Goal: Entertainment & Leisure: Consume media (video, audio)

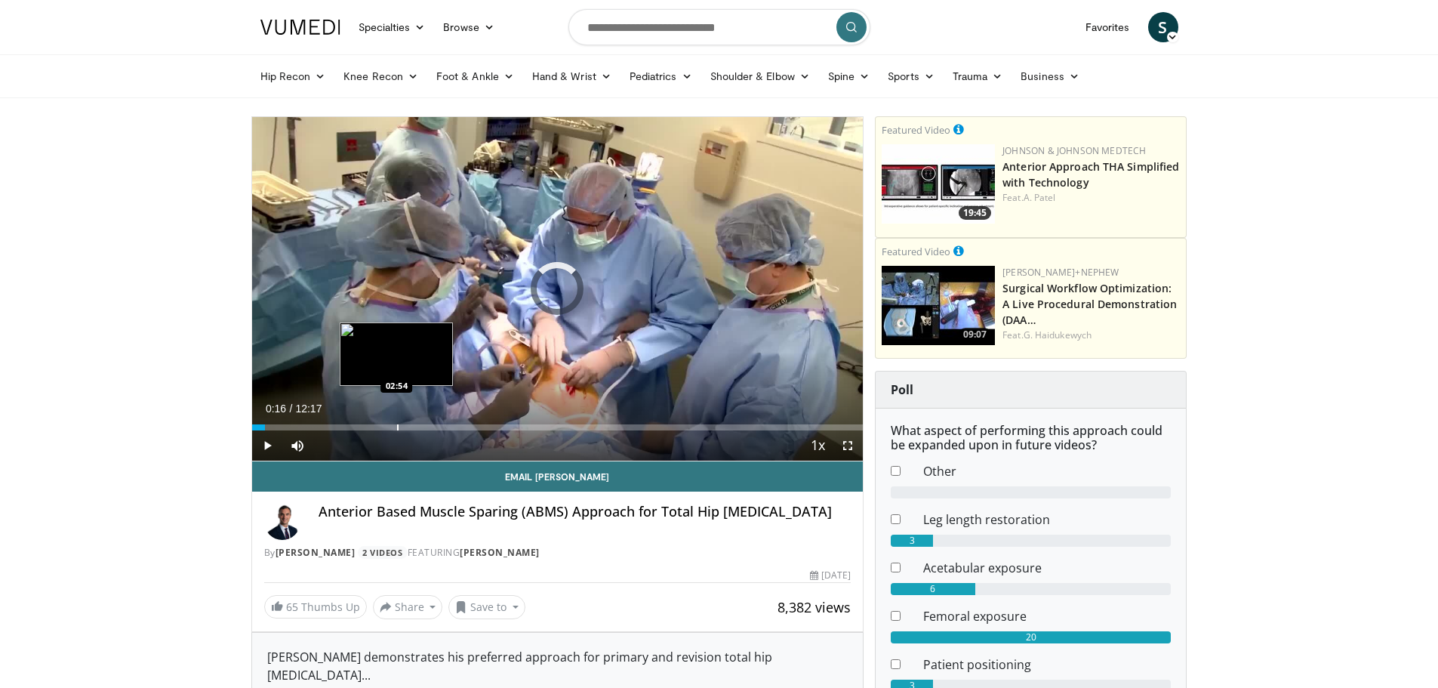
drag, startPoint x: 266, startPoint y: 430, endPoint x: 400, endPoint y: 429, distance: 134.4
click at [400, 429] on div "Loaded : 0.00% 02:36 02:54" at bounding box center [558, 427] width 612 height 6
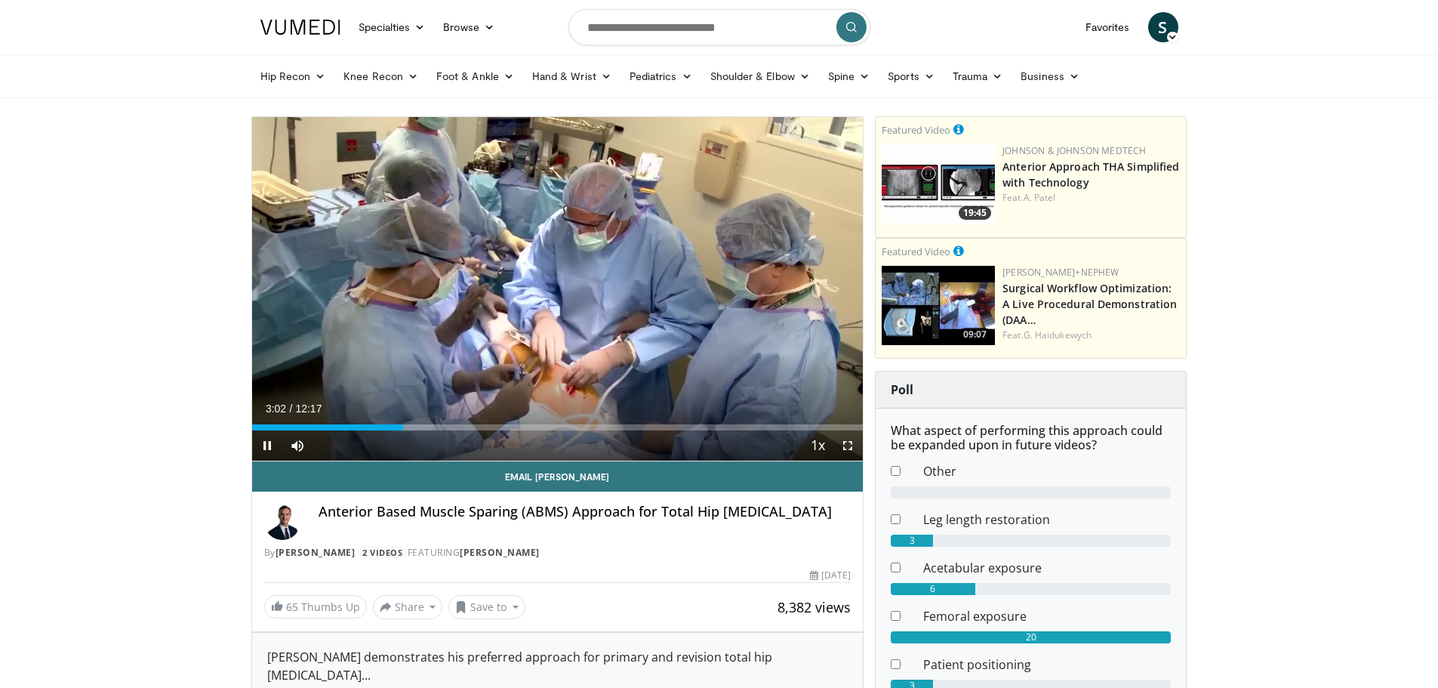
drag, startPoint x: 400, startPoint y: 429, endPoint x: 368, endPoint y: 434, distance: 32.9
click at [368, 434] on video-js "**********" at bounding box center [558, 289] width 612 height 344
drag, startPoint x: 397, startPoint y: 430, endPoint x: 334, endPoint y: 426, distance: 63.5
click at [334, 426] on div "Loaded : 0.00% 01:38 01:39" at bounding box center [558, 427] width 612 height 6
click at [266, 445] on span "Video Player" at bounding box center [267, 445] width 30 height 30
